Goal: Information Seeking & Learning: Learn about a topic

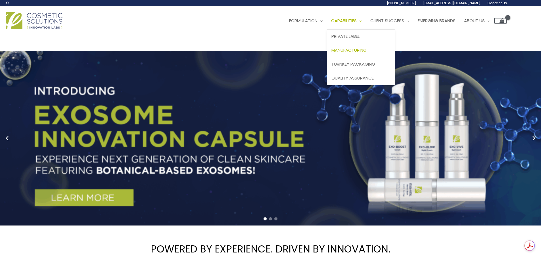
click at [365, 51] on span "Manufacturing" at bounding box center [349, 50] width 35 height 6
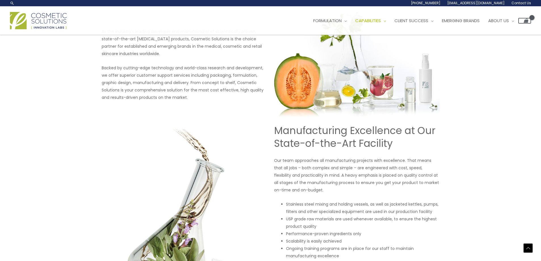
scroll to position [276, 0]
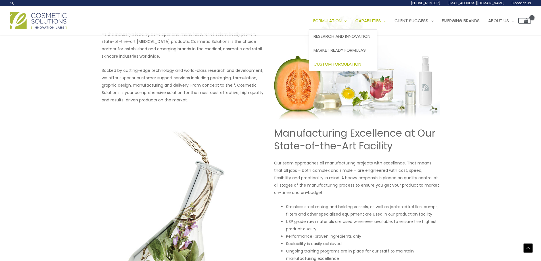
click at [354, 61] on span "Custom Formulation" at bounding box center [338, 64] width 48 height 6
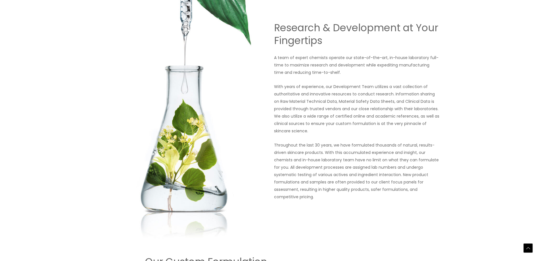
scroll to position [455, 0]
